Goal: Check status: Check status

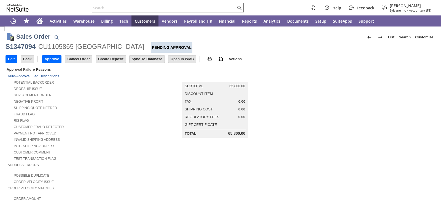
scroll to position [138, 0]
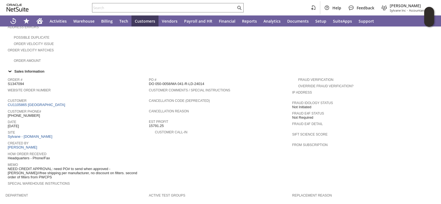
click at [104, 77] on div "Order # S1347094" at bounding box center [77, 81] width 139 height 10
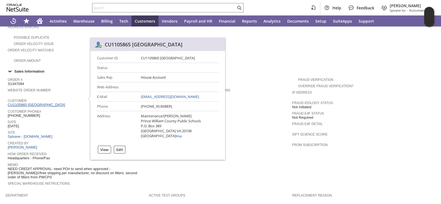
click at [66, 103] on link "CU1105865 [GEOGRAPHIC_DATA]" at bounding box center [37, 105] width 59 height 4
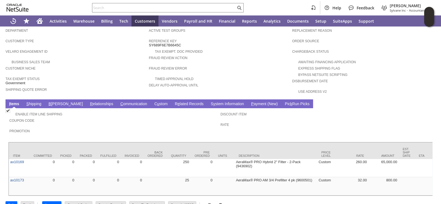
click at [97, 86] on span "Shipping Quote Error" at bounding box center [76, 89] width 141 height 6
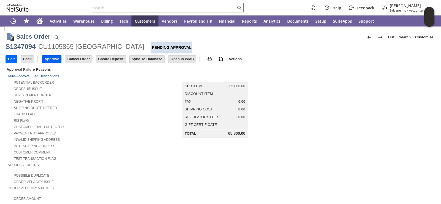
click at [47, 57] on input "Approve" at bounding box center [51, 58] width 19 height 7
click at [124, 99] on div "Negative Profit" at bounding box center [78, 101] width 141 height 6
